Goal: Information Seeking & Learning: Learn about a topic

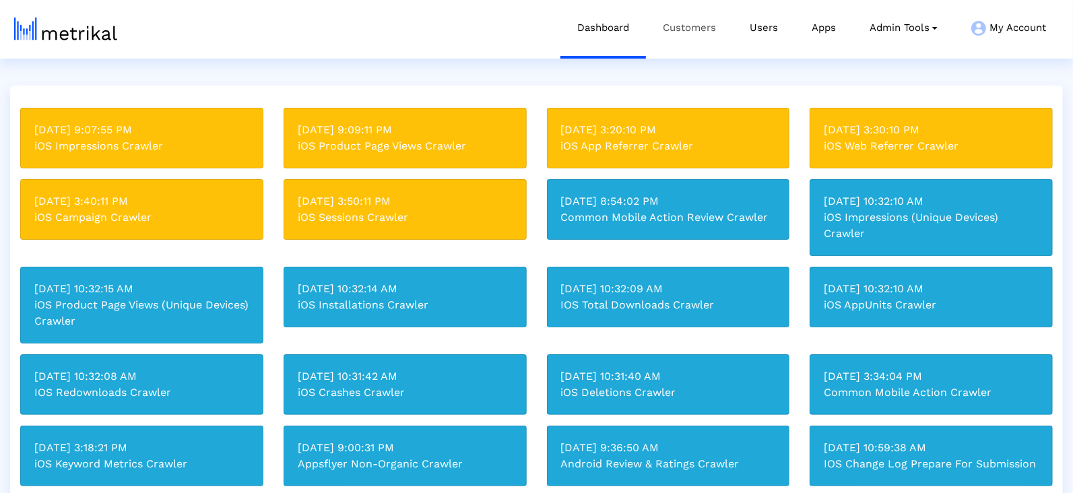
click at [711, 26] on link "Customers" at bounding box center [689, 28] width 87 height 56
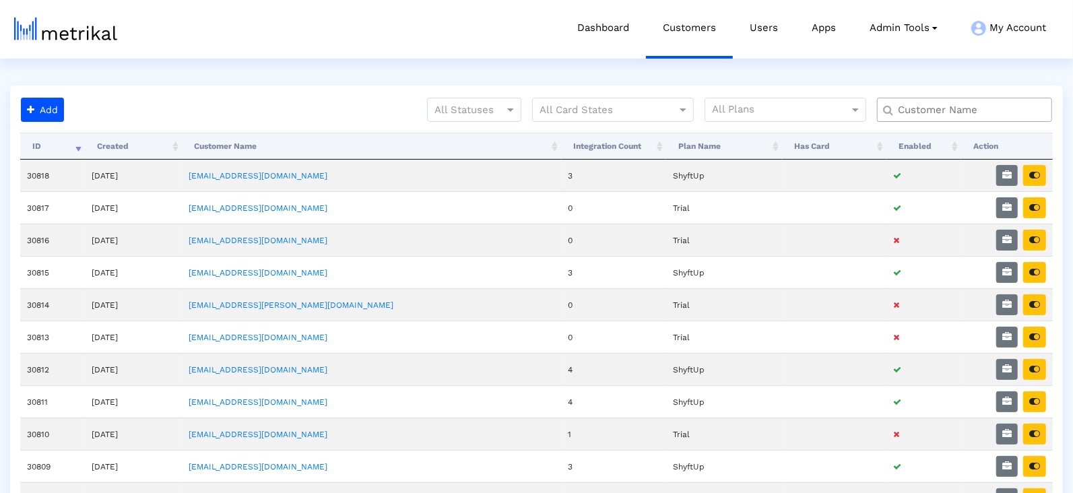
click at [938, 121] on div at bounding box center [964, 110] width 175 height 24
click at [935, 104] on input "text" at bounding box center [967, 110] width 158 height 14
click at [934, 117] on div at bounding box center [964, 110] width 175 height 24
click at [926, 112] on input "text" at bounding box center [967, 110] width 158 height 14
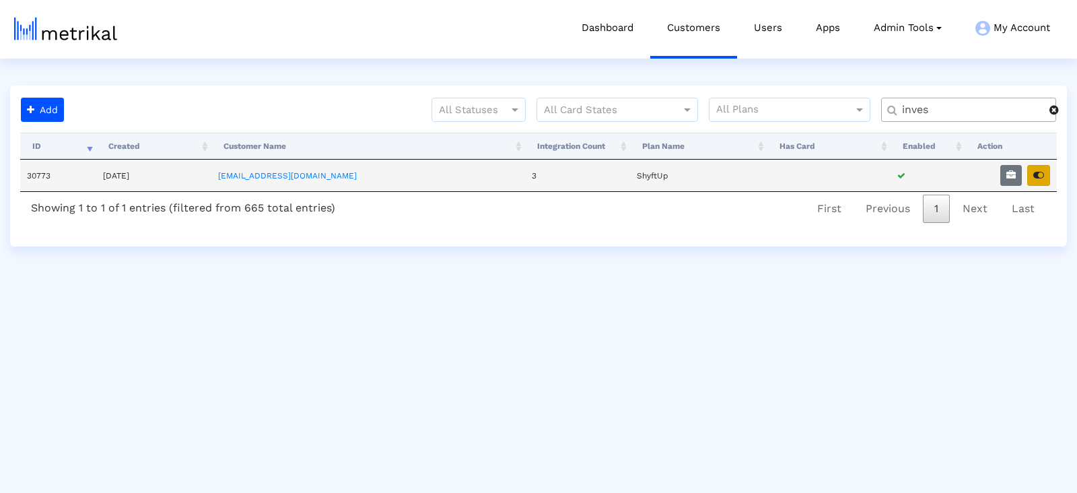
type input "inves"
click at [1039, 175] on icon "button" at bounding box center [1039, 174] width 11 height 9
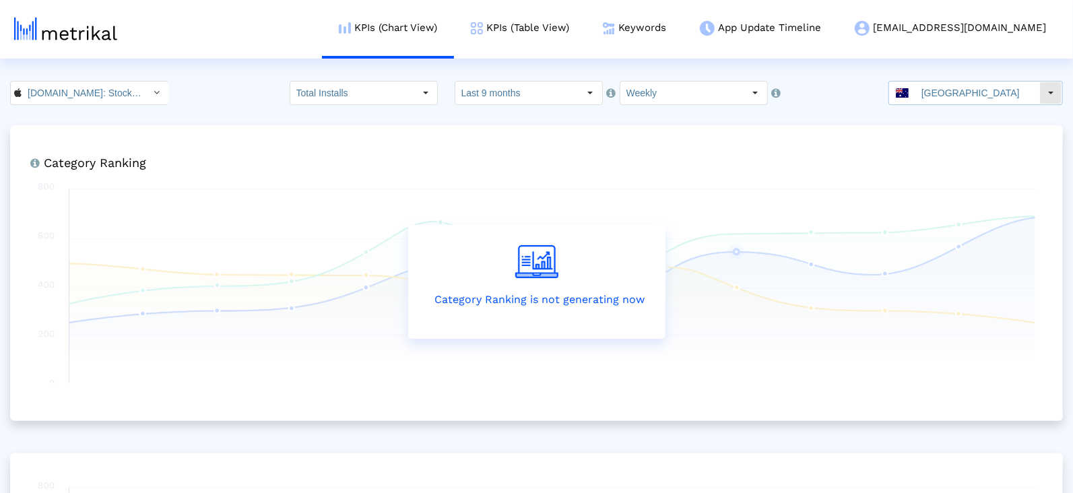
click at [956, 100] on input "[GEOGRAPHIC_DATA]" at bounding box center [977, 92] width 124 height 23
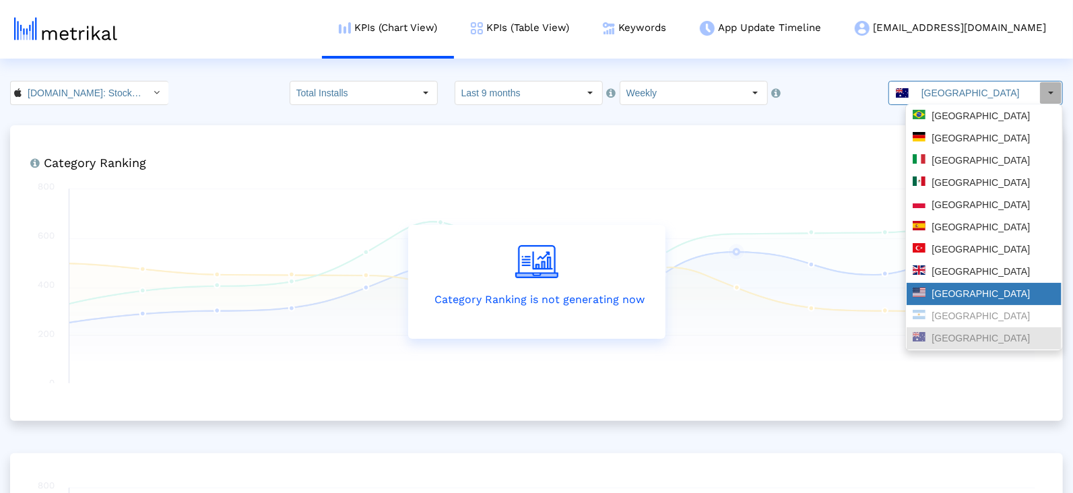
click at [951, 297] on div "[GEOGRAPHIC_DATA]" at bounding box center [983, 293] width 143 height 13
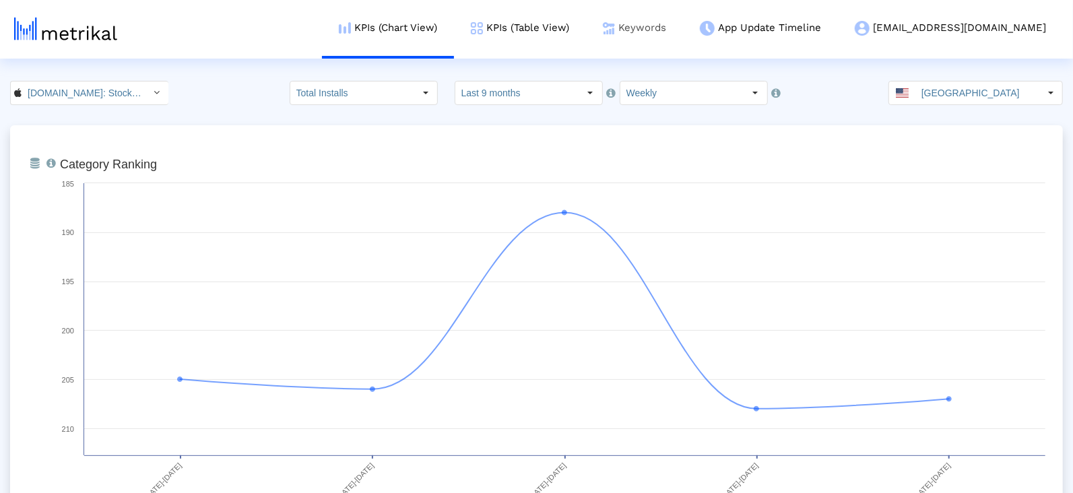
click at [615, 23] on img at bounding box center [609, 28] width 12 height 12
click at [678, 27] on link "Keywords" at bounding box center [634, 28] width 97 height 56
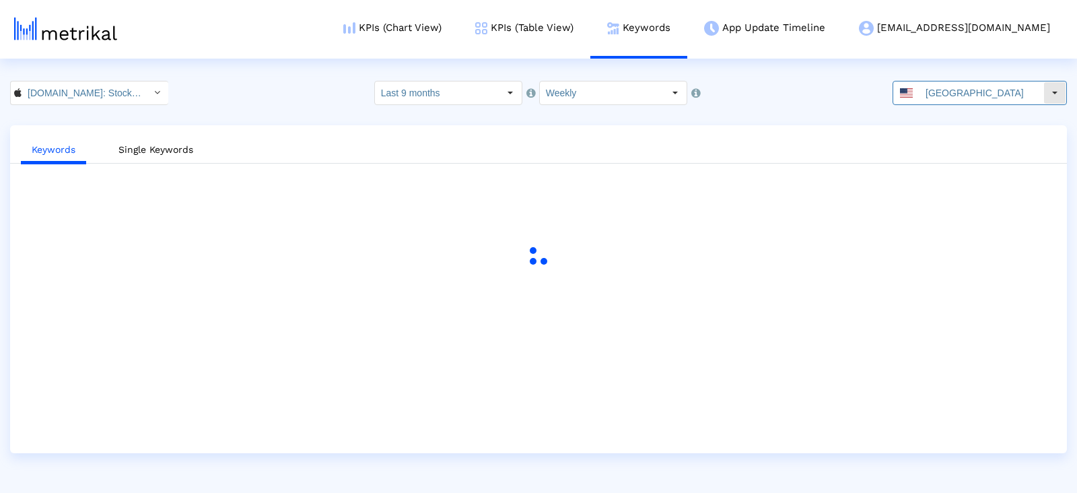
click at [913, 96] on span at bounding box center [906, 92] width 13 height 9
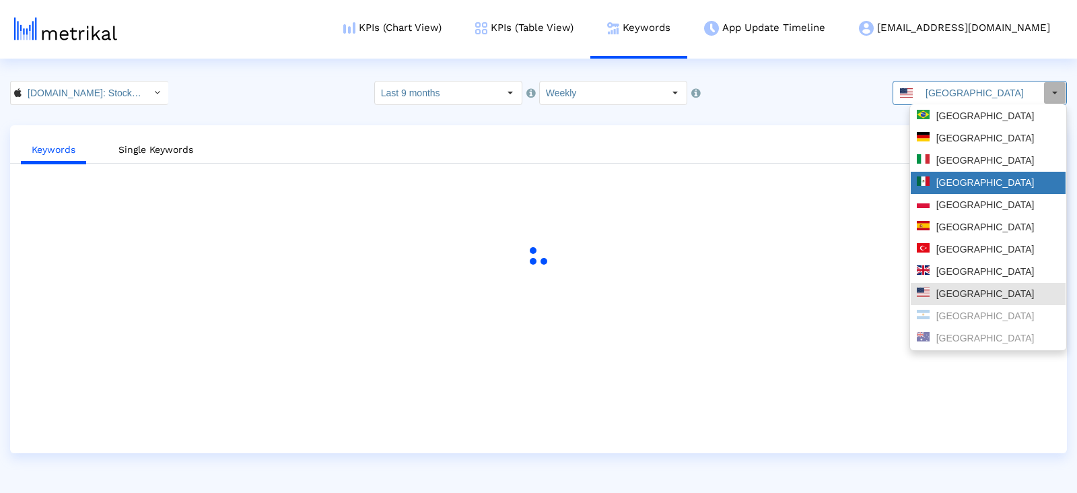
click at [949, 180] on div "[GEOGRAPHIC_DATA]" at bounding box center [988, 182] width 143 height 13
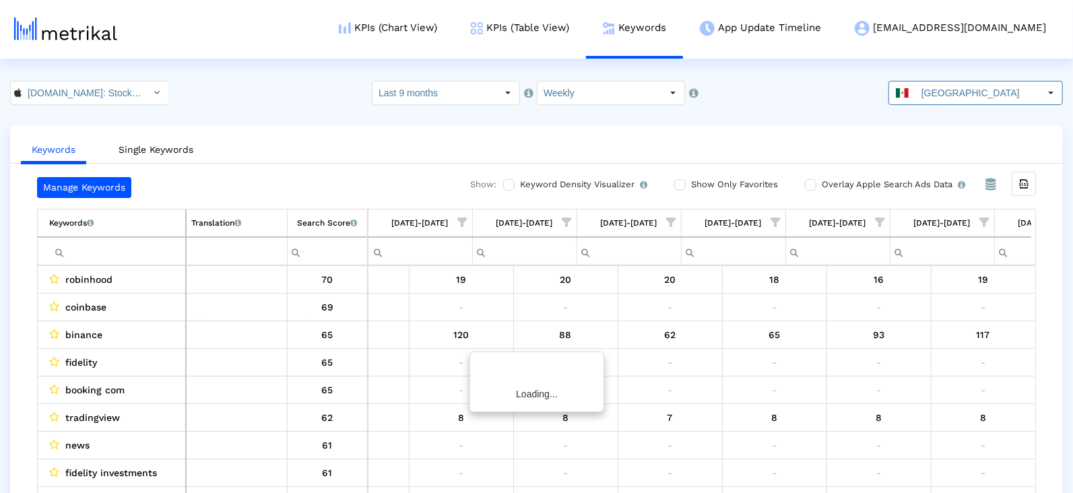
scroll to position [0, 2571]
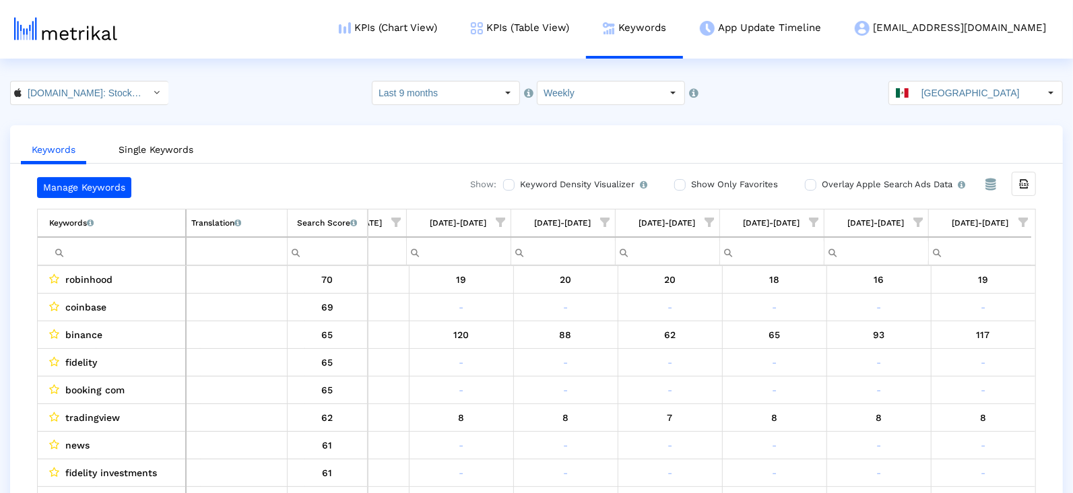
click at [1025, 217] on span "Show filter options for column '08/17/25-08/23/25'" at bounding box center [1022, 221] width 9 height 9
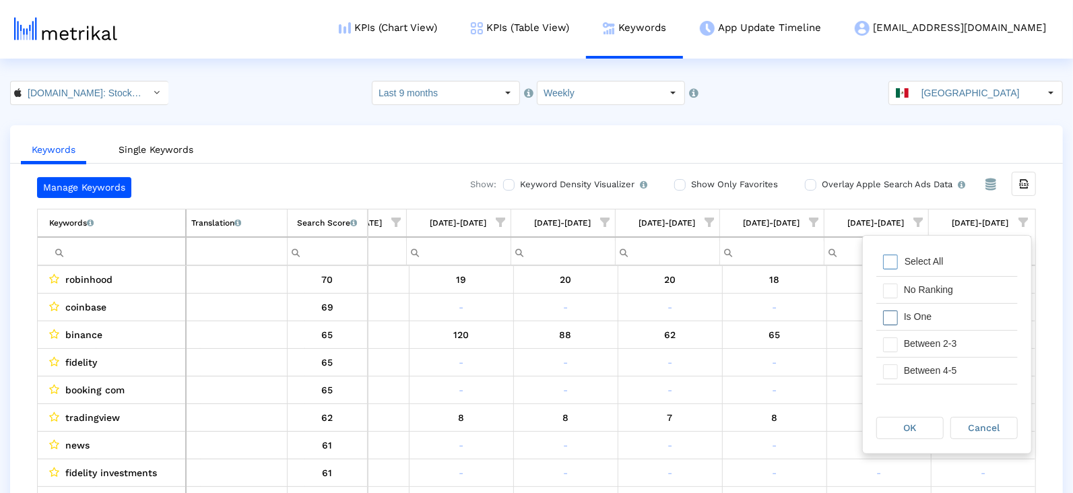
click at [908, 315] on div "Is One" at bounding box center [957, 317] width 121 height 26
click at [908, 346] on div "Between 2-3" at bounding box center [957, 344] width 121 height 26
click at [908, 370] on div "Between 4-5" at bounding box center [957, 371] width 121 height 26
click at [902, 374] on div "Between 6-10" at bounding box center [957, 381] width 121 height 26
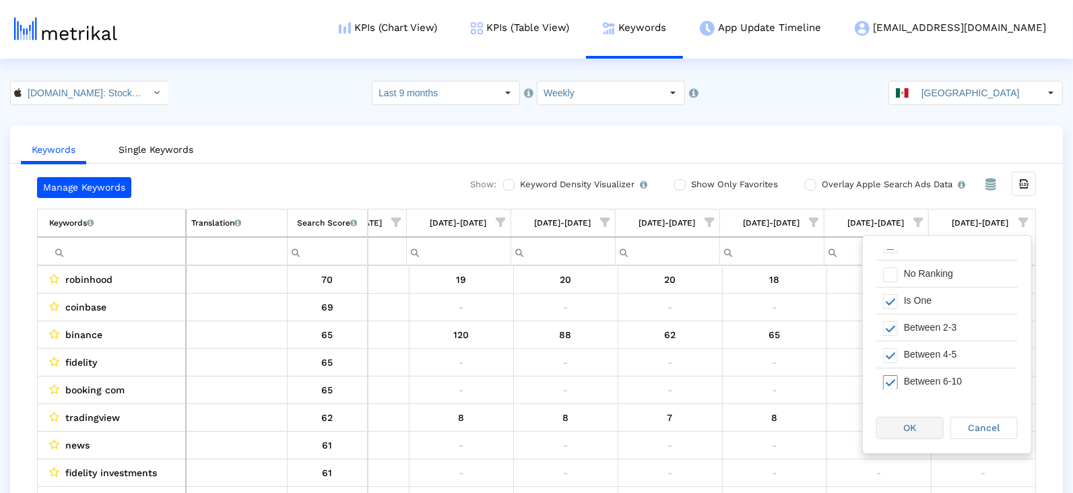
click at [897, 432] on div "OK" at bounding box center [910, 427] width 66 height 21
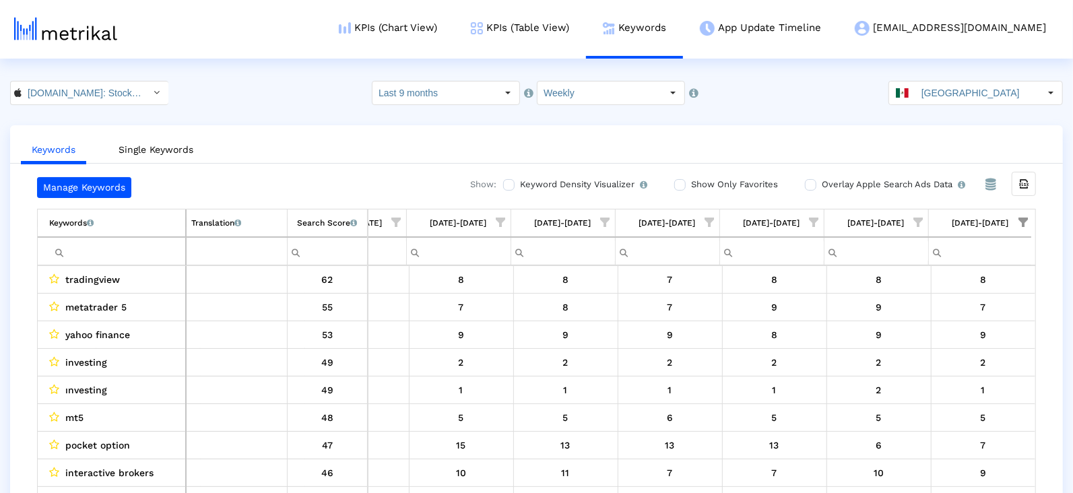
click at [122, 255] on input "Filter cell" at bounding box center [117, 251] width 136 height 22
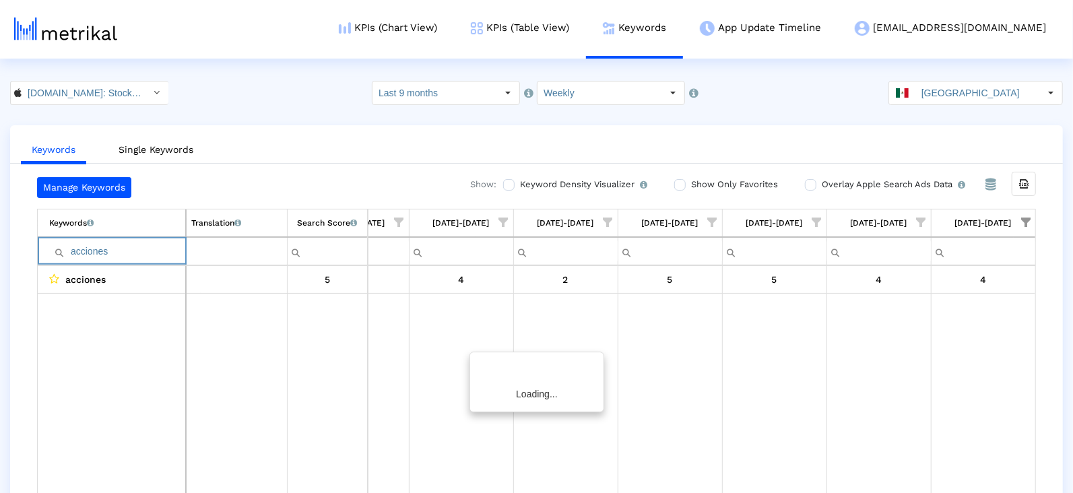
scroll to position [0, 2567]
click at [92, 250] on input "acciones" at bounding box center [117, 251] width 136 height 22
click at [94, 248] on input "valores" at bounding box center [117, 251] width 136 height 22
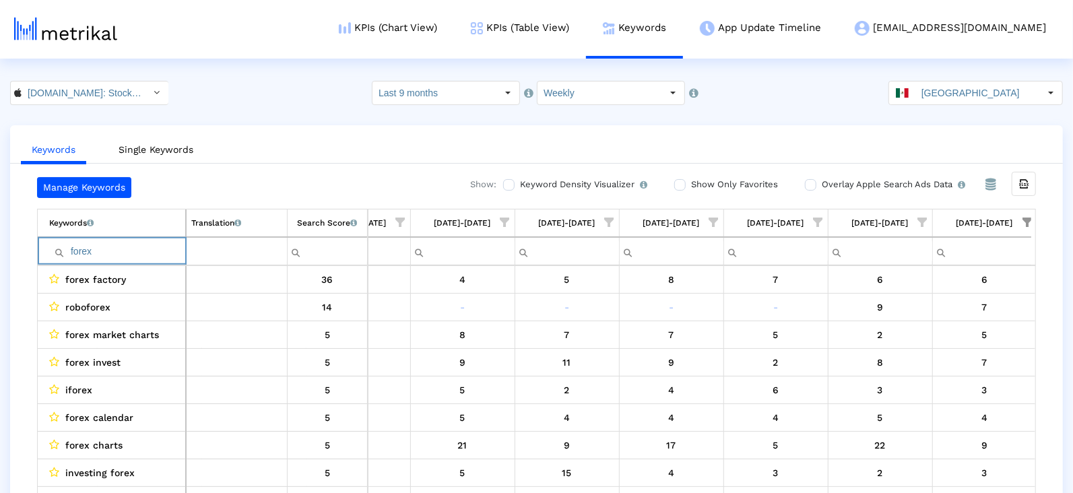
click at [90, 246] on input "forex" at bounding box center [117, 251] width 136 height 22
click at [94, 245] on input "yahoo" at bounding box center [117, 251] width 136 height 22
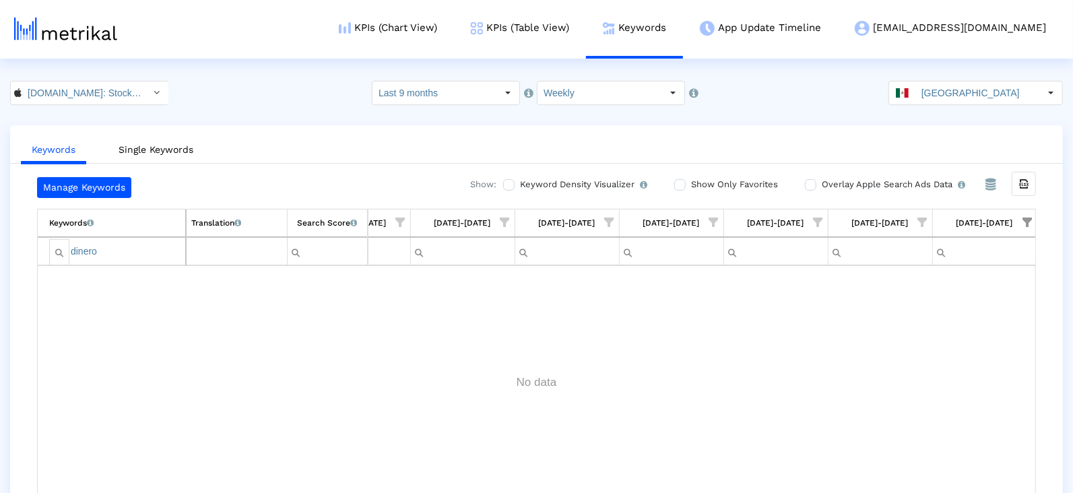
click at [67, 249] on div "Filter cell" at bounding box center [59, 252] width 20 height 26
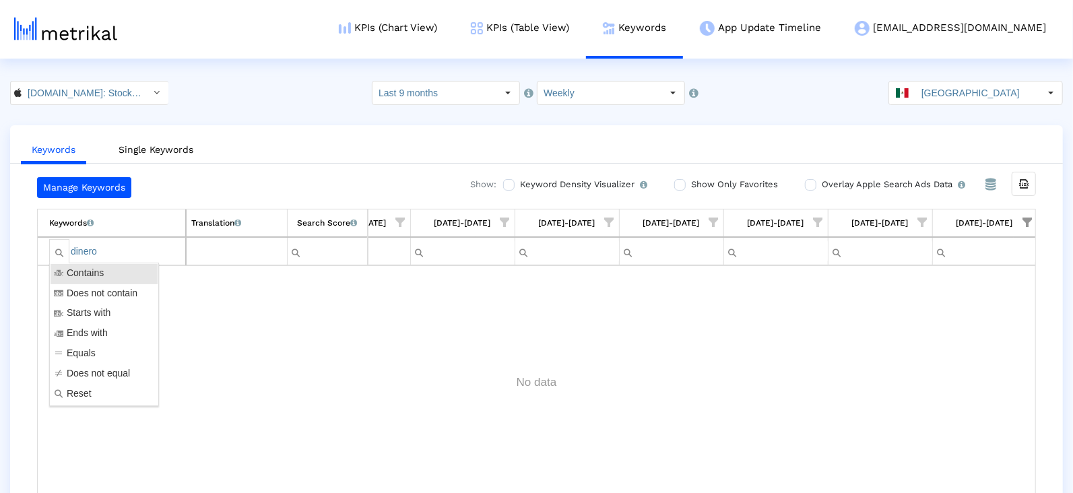
click at [98, 240] on input "dinero" at bounding box center [117, 251] width 136 height 22
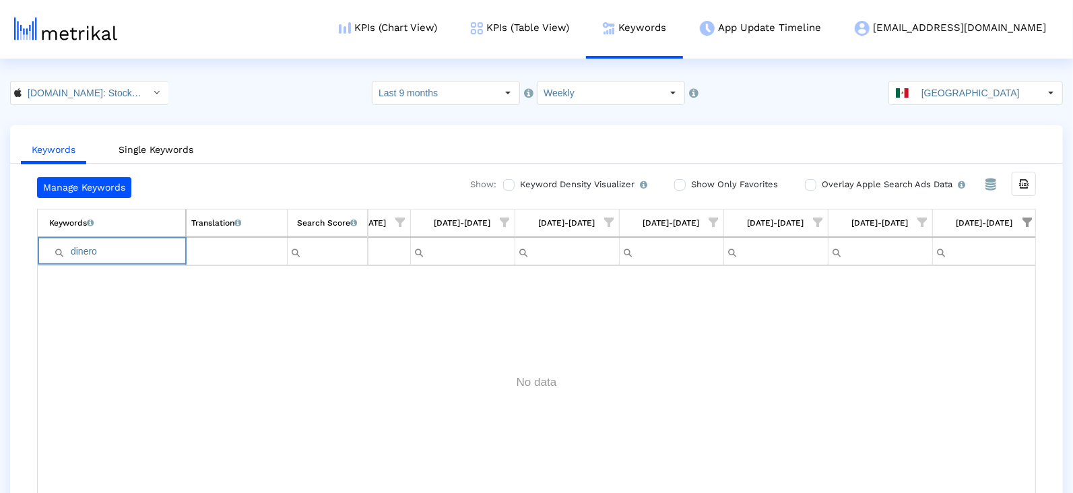
click at [98, 240] on input "dinero" at bounding box center [117, 251] width 136 height 22
click at [98, 244] on input "[PERSON_NAME]" at bounding box center [117, 251] width 136 height 22
click at [97, 244] on input "[PERSON_NAME]" at bounding box center [117, 251] width 136 height 22
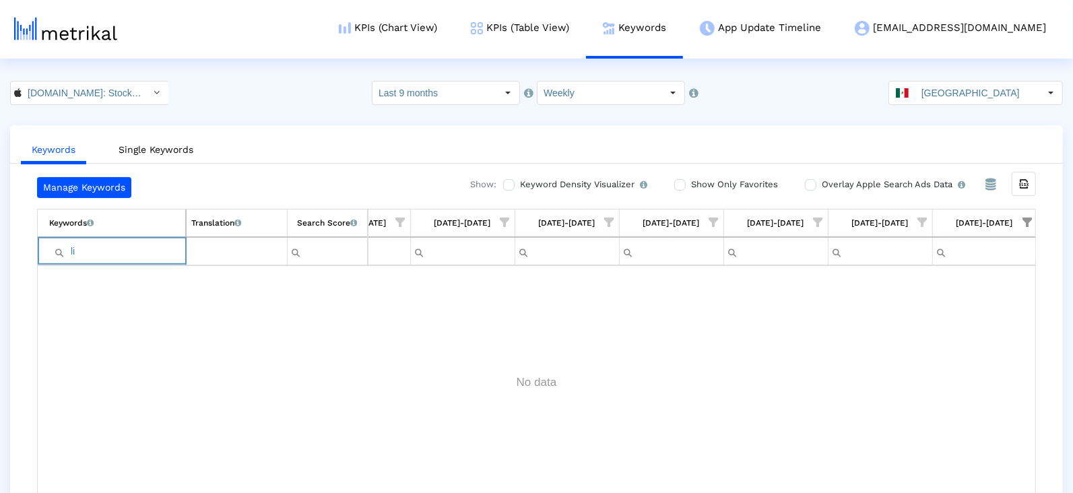
type input "l"
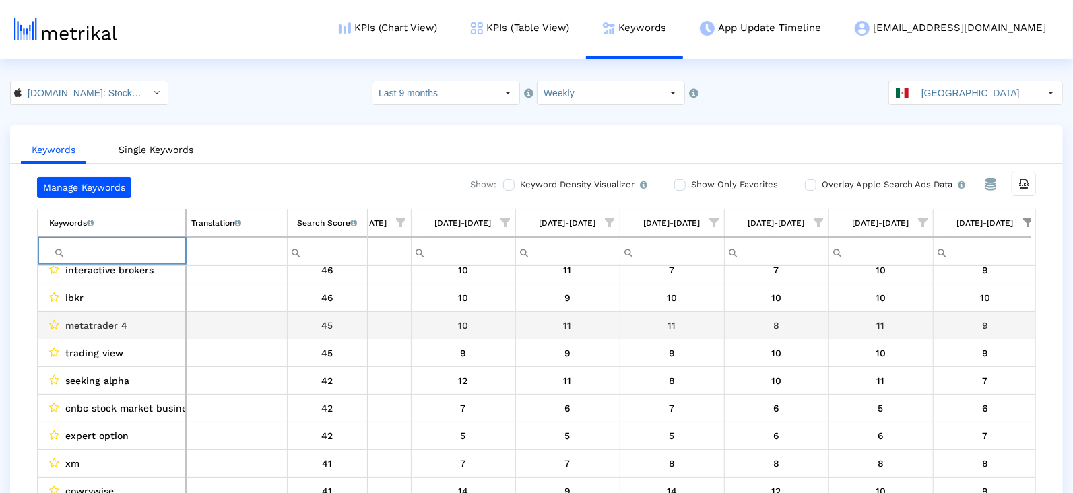
scroll to position [0, 0]
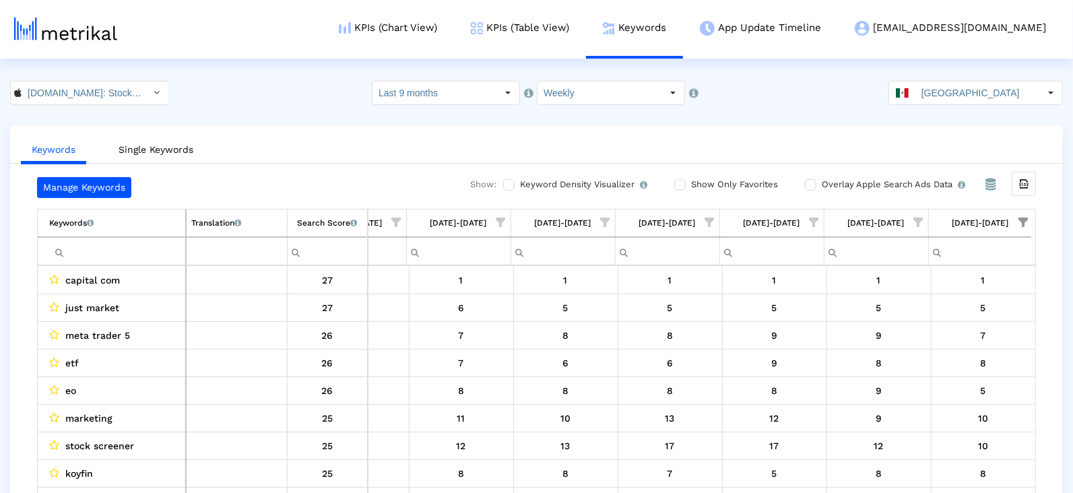
click at [1012, 86] on input "[GEOGRAPHIC_DATA]" at bounding box center [977, 92] width 124 height 23
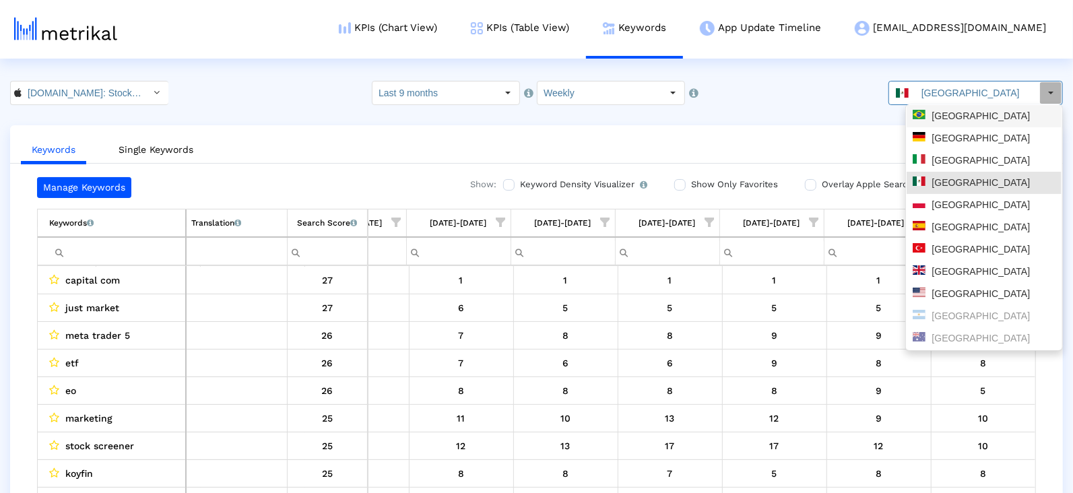
click at [969, 110] on div "[GEOGRAPHIC_DATA]" at bounding box center [983, 116] width 143 height 13
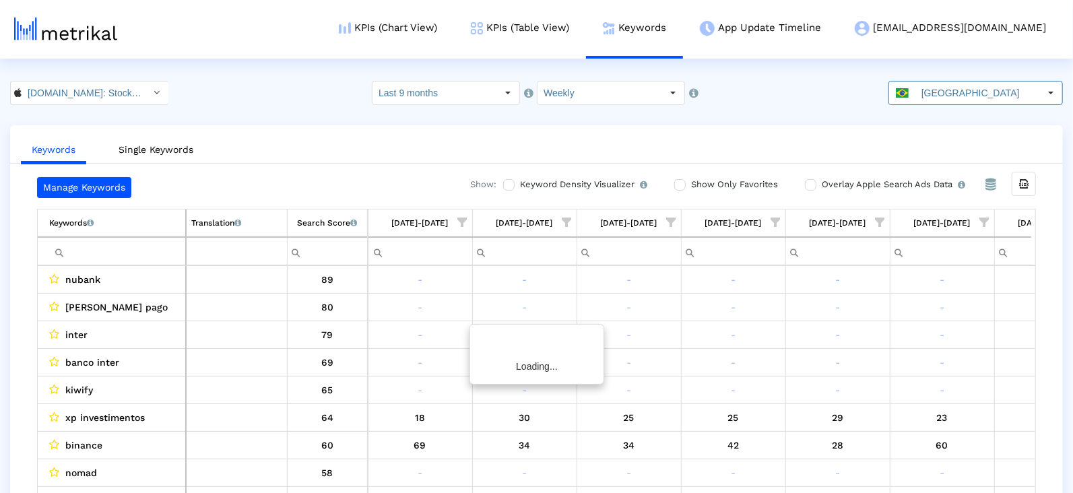
scroll to position [0, 1944]
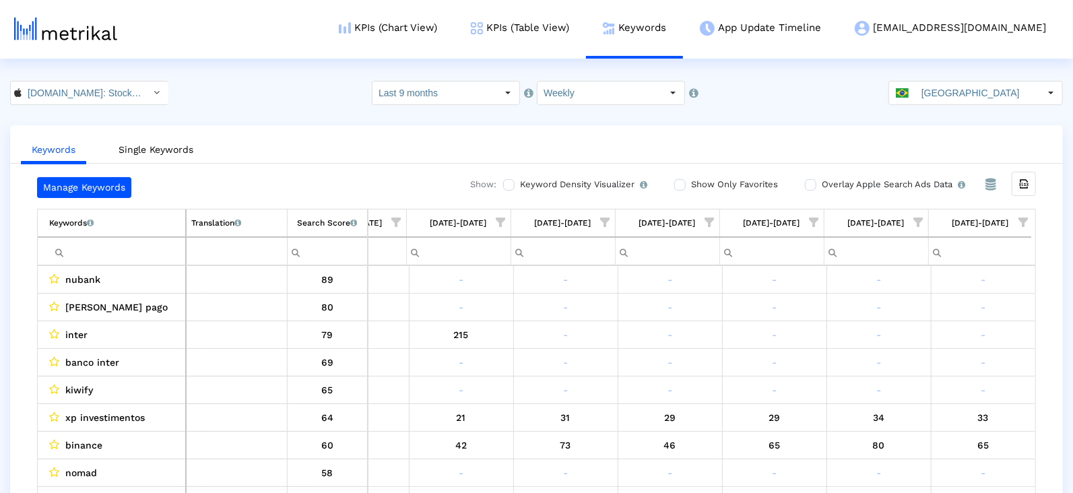
click at [1020, 223] on span "Show filter options for column '08/17/25-08/23/25'" at bounding box center [1022, 221] width 9 height 9
click at [935, 315] on div "Is One" at bounding box center [957, 317] width 121 height 26
click at [935, 344] on div "Between 2-3" at bounding box center [957, 344] width 121 height 26
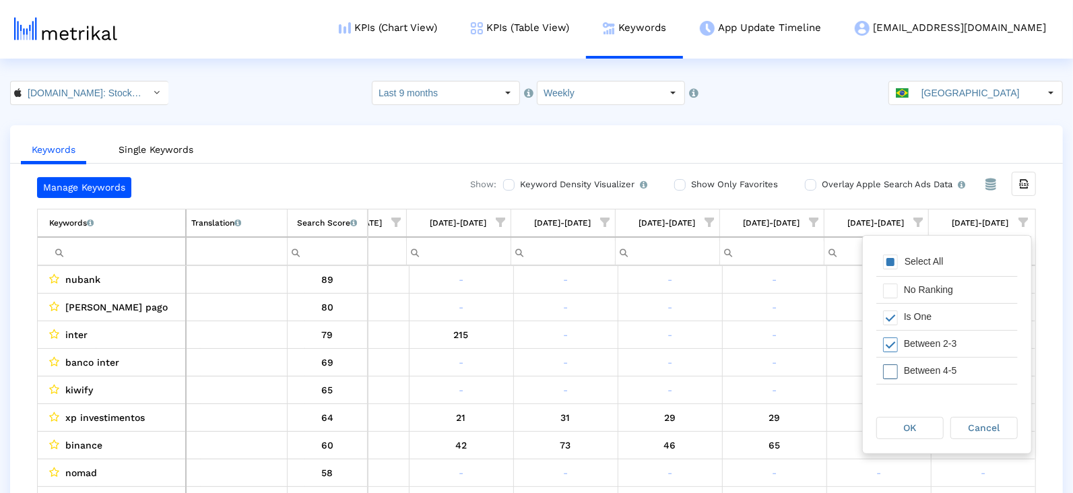
click at [927, 365] on div "Between 4-5" at bounding box center [957, 371] width 121 height 26
click at [926, 365] on div "Between 6-10" at bounding box center [957, 373] width 121 height 26
click at [918, 428] on div "OK" at bounding box center [910, 427] width 66 height 21
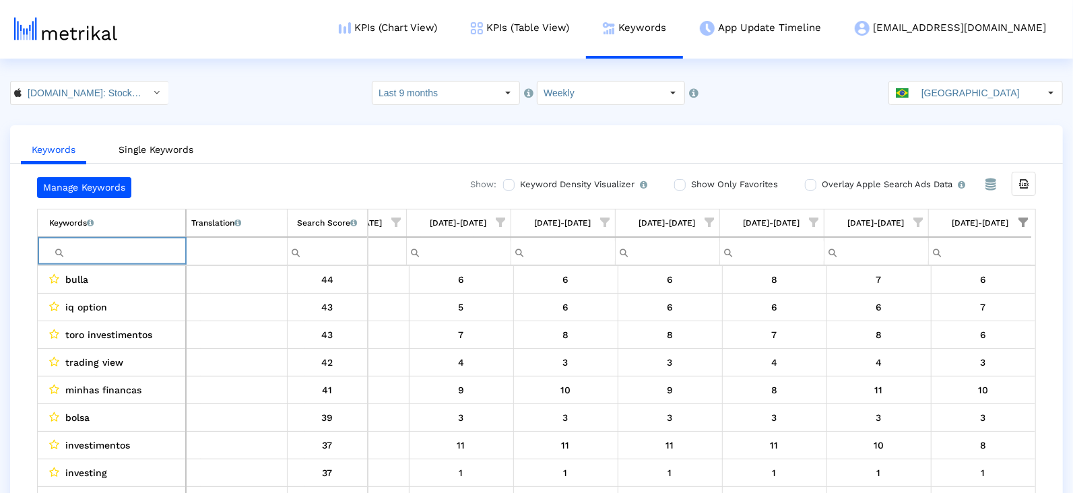
click at [167, 240] on input "Filter cell" at bounding box center [117, 251] width 136 height 22
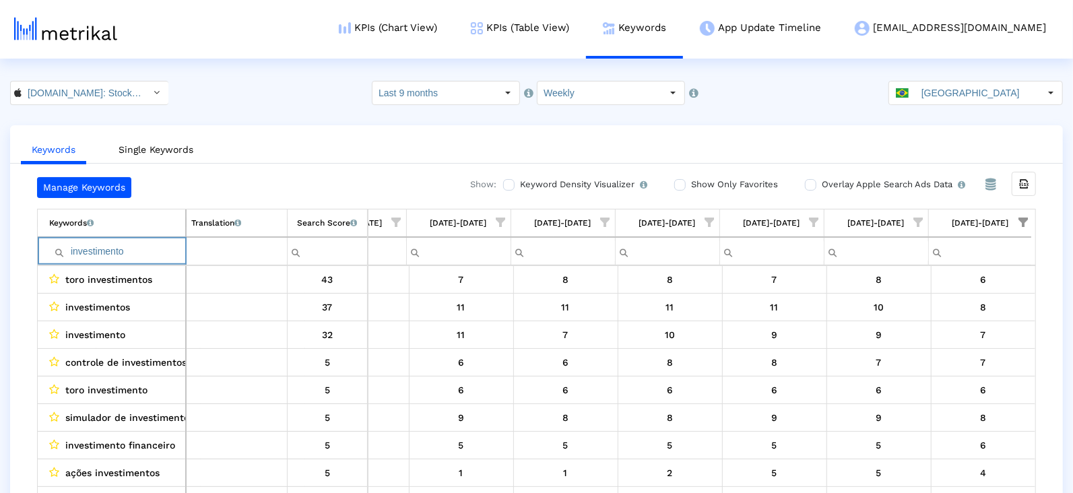
click at [124, 253] on input "investimento" at bounding box center [117, 251] width 136 height 22
click at [136, 248] on input "finanças" at bounding box center [117, 251] width 136 height 22
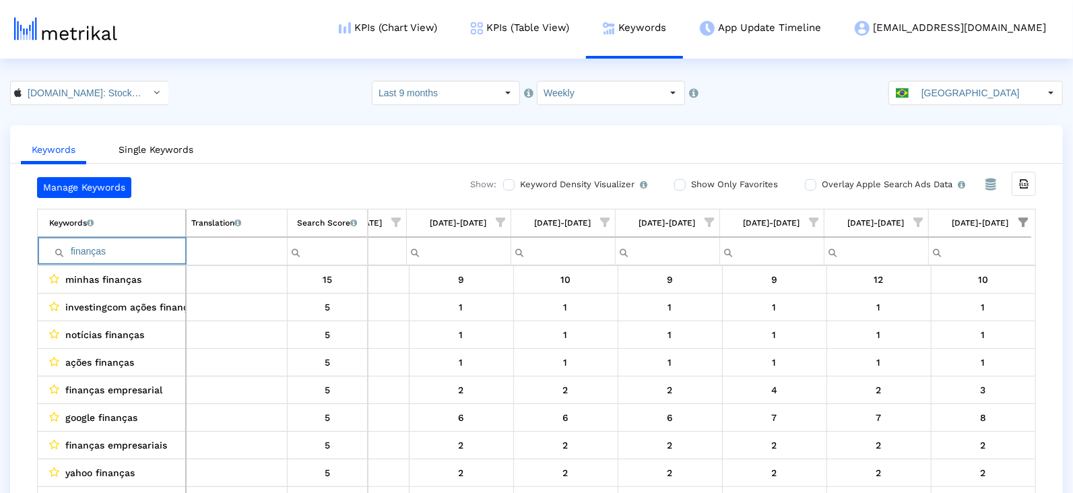
paste input "câmbio"
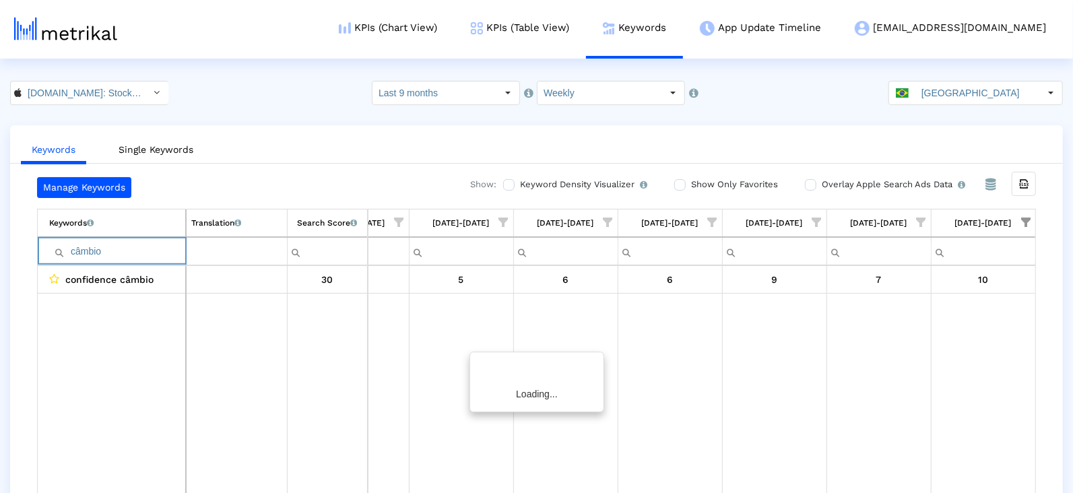
scroll to position [0, 1940]
click at [158, 255] on input "câmbio" at bounding box center [117, 251] width 136 height 22
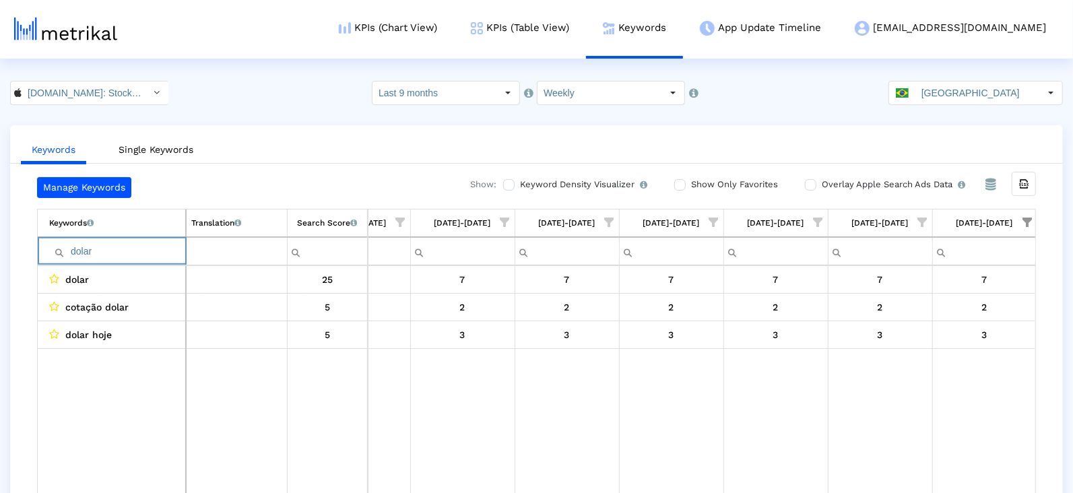
click at [149, 247] on input "dolar" at bounding box center [117, 251] width 136 height 22
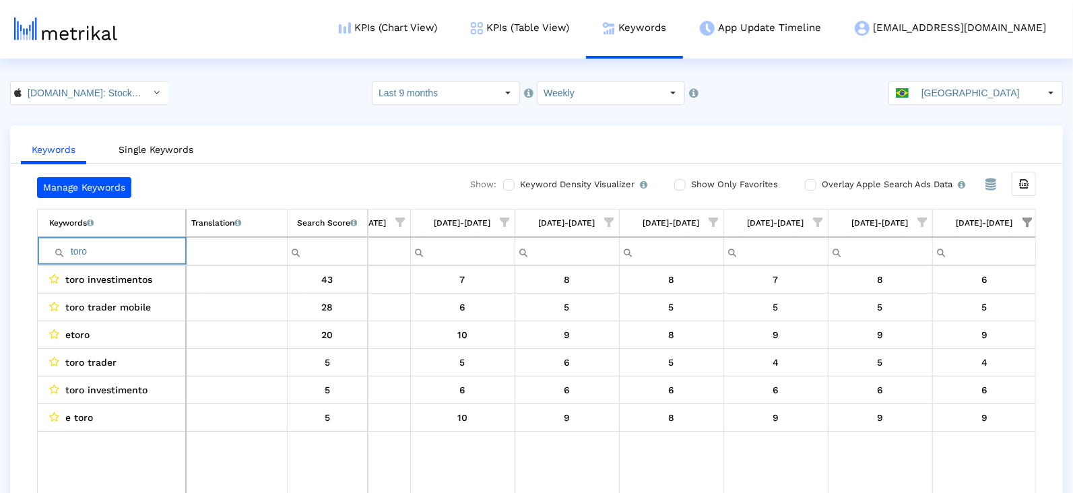
click at [123, 253] on input "toro" at bounding box center [117, 251] width 136 height 22
paste input "calendári"
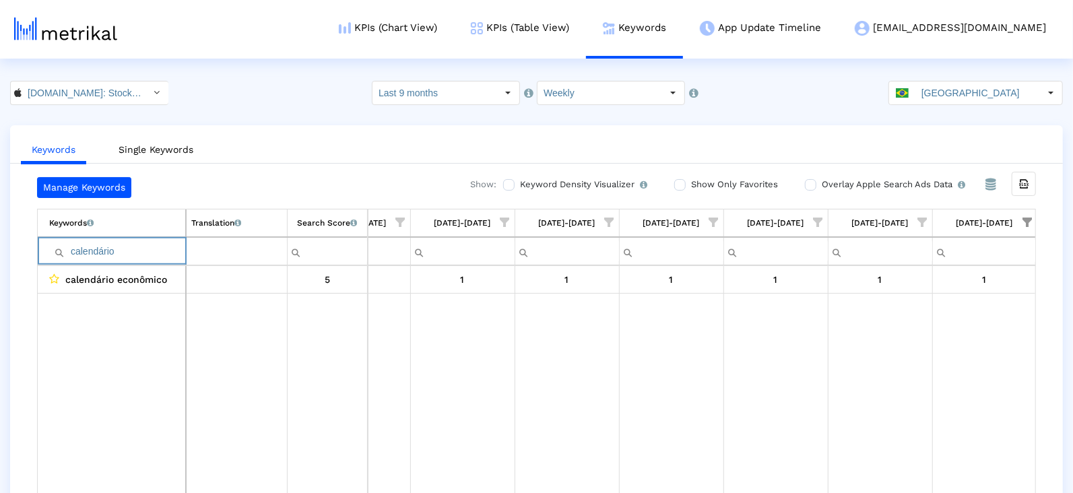
click at [157, 244] on input "calendário" at bounding box center [117, 251] width 136 height 22
paste input "econômic"
click at [121, 250] on input "econômico" at bounding box center [117, 251] width 136 height 22
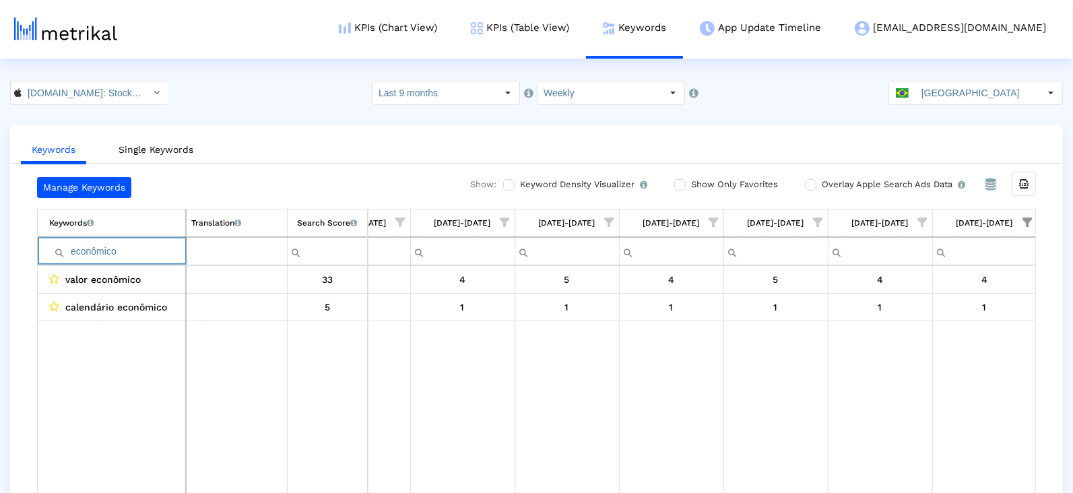
click at [121, 250] on input "econômico" at bounding box center [117, 251] width 136 height 22
paste input "noticias"
type input "noticias"
click at [130, 247] on input "noticias" at bounding box center [117, 251] width 136 height 22
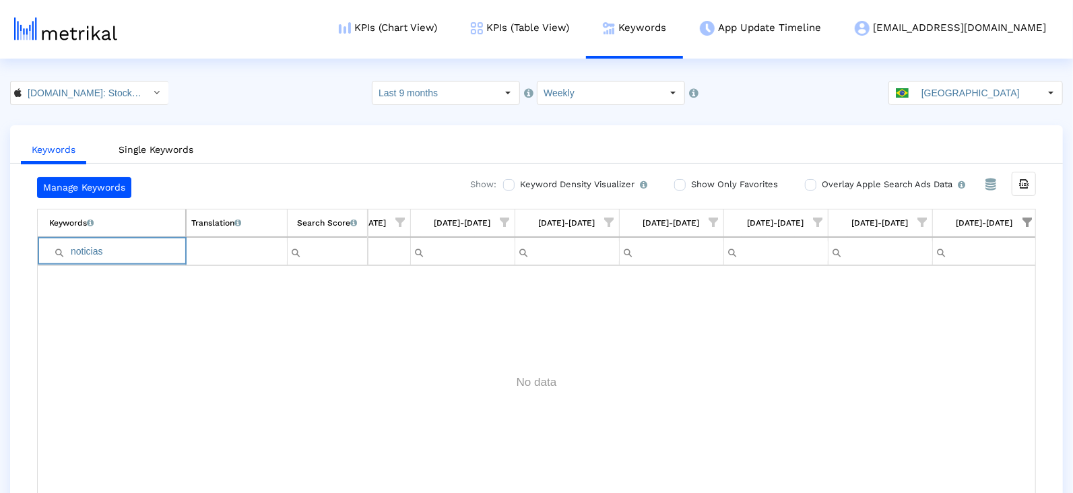
click at [130, 247] on input "noticias" at bounding box center [117, 251] width 136 height 22
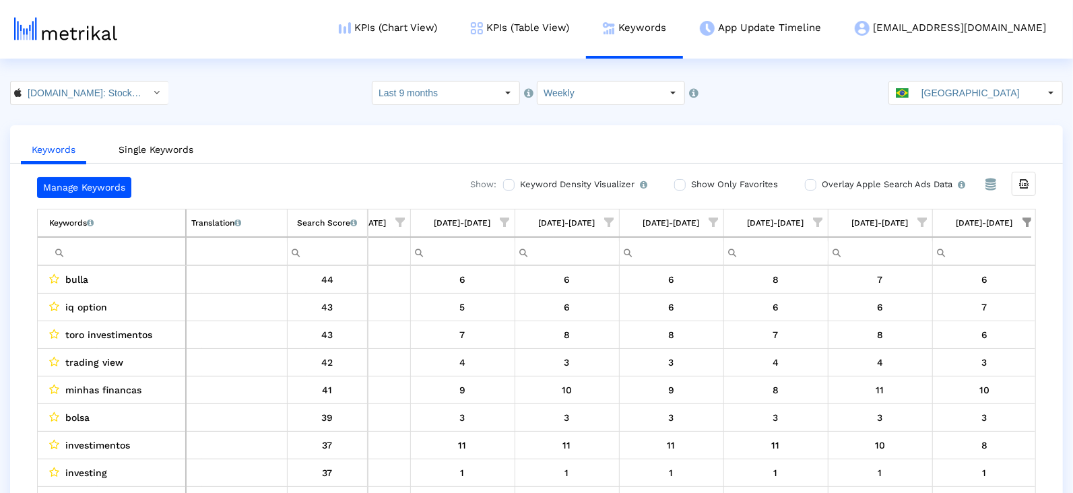
click at [1025, 222] on span "Show filter options for column '08/17/25-08/23/25'" at bounding box center [1026, 221] width 9 height 9
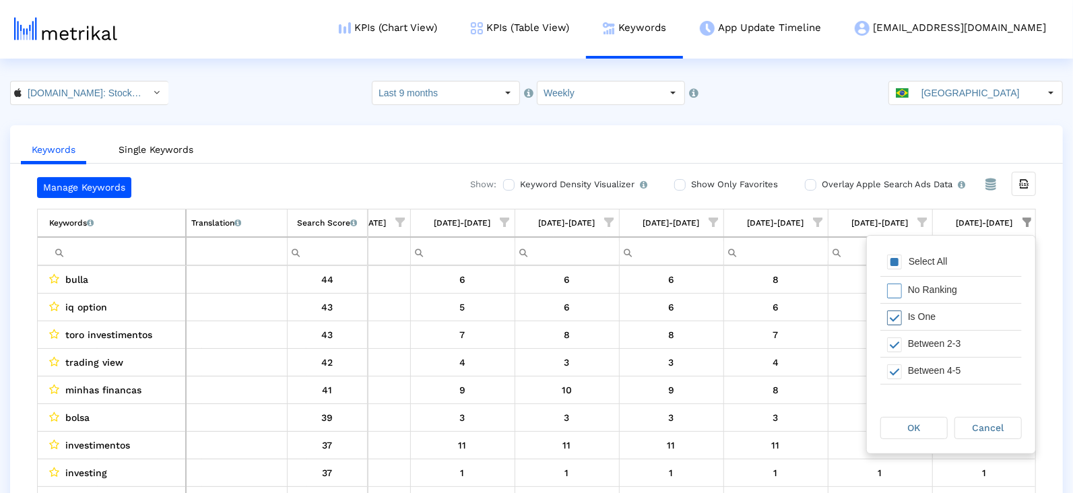
scroll to position [3, 0]
click at [892, 248] on div "Select All" at bounding box center [950, 259] width 141 height 27
click at [895, 308] on span "Filter options" at bounding box center [894, 314] width 15 height 15
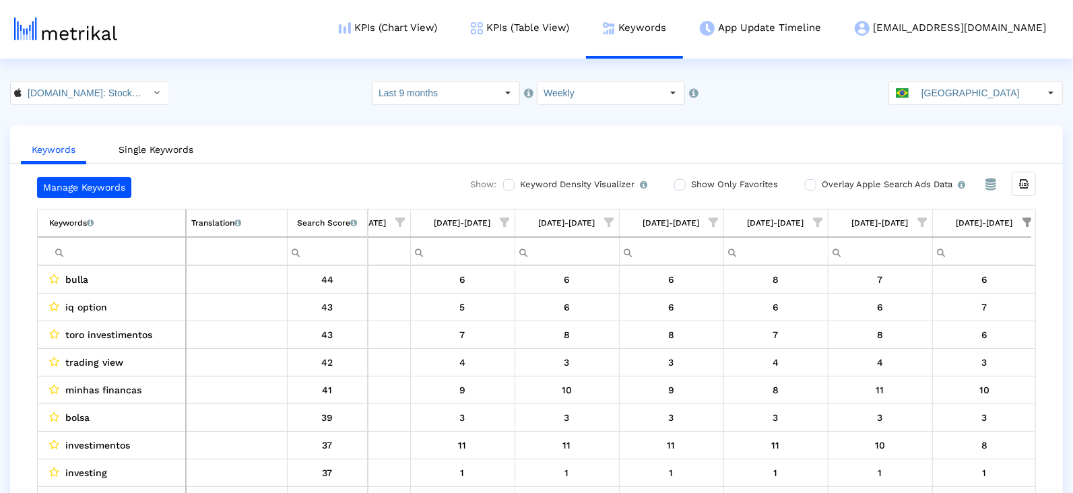
click at [887, 344] on div at bounding box center [887, 344] width 0 height 0
click at [1066, 199] on div "Keywords Single Keywords Manage Keywords Show: Keyword Density Visualizer Turn …" at bounding box center [536, 322] width 1073 height 395
click at [1031, 217] on span "Show filter options for column '08/17/25-08/23/25'" at bounding box center [1026, 221] width 9 height 9
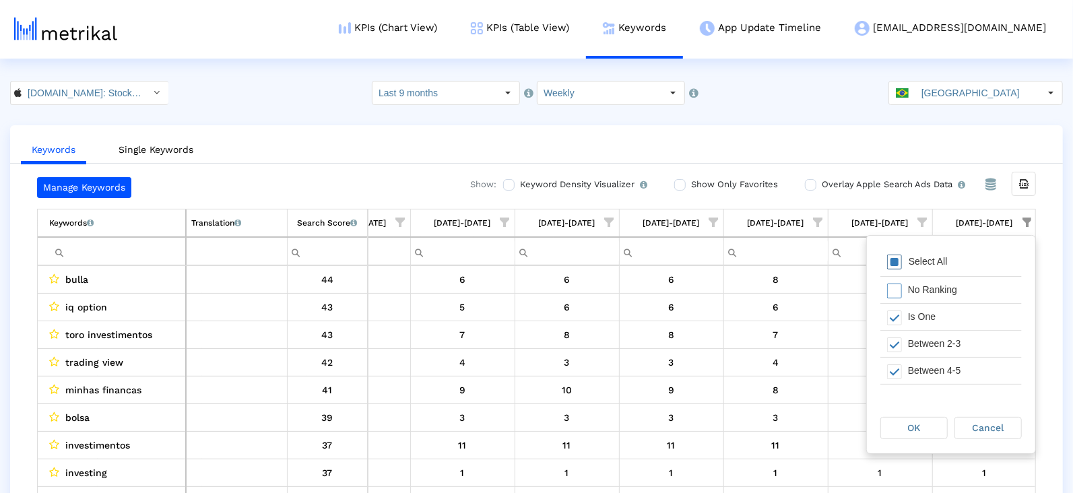
click at [895, 268] on span "Filter options" at bounding box center [894, 262] width 15 height 15
click at [895, 266] on span "Filter options" at bounding box center [894, 262] width 15 height 15
click at [889, 288] on div "Filter options" at bounding box center [890, 298] width 21 height 26
click at [887, 320] on span "Filter options" at bounding box center [894, 326] width 15 height 15
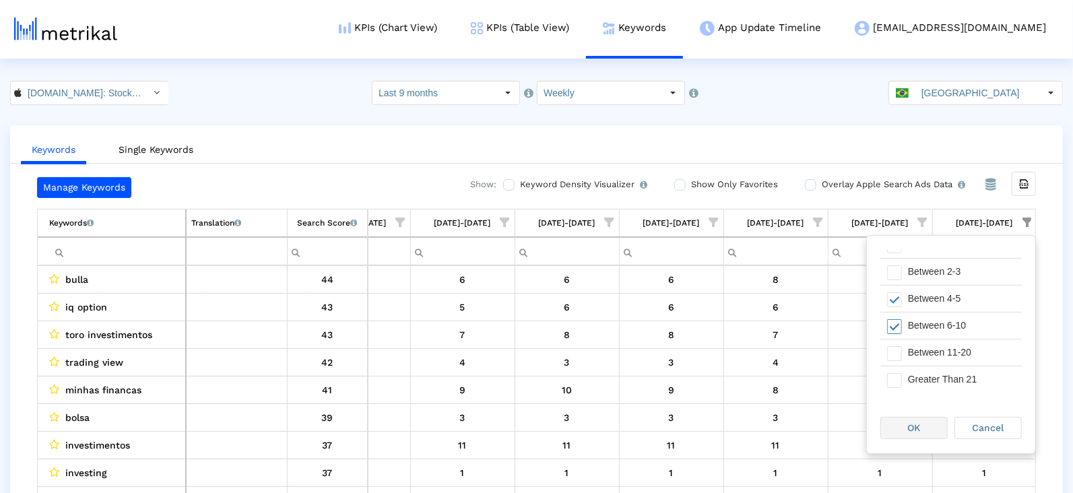
click at [890, 421] on div "OK" at bounding box center [914, 427] width 66 height 21
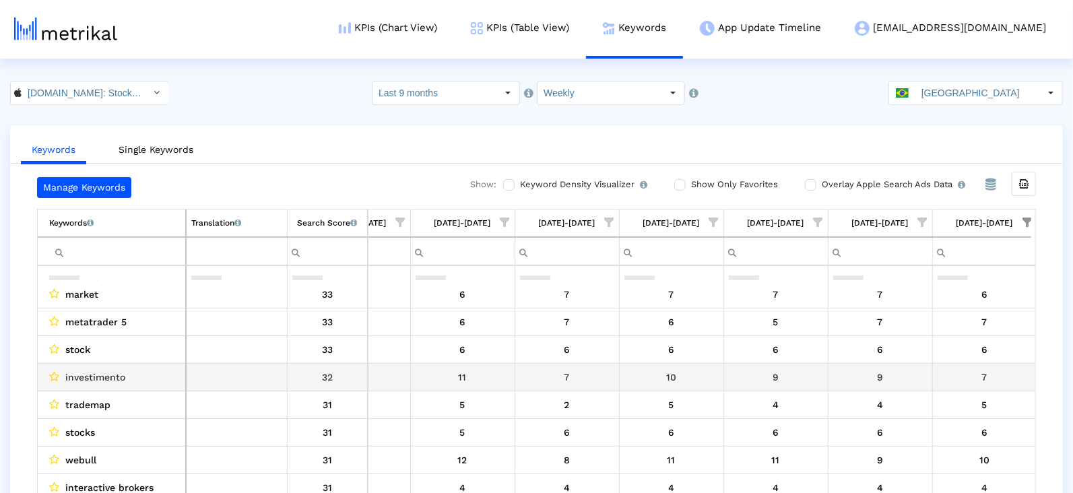
scroll to position [240, 0]
